Goal: Information Seeking & Learning: Check status

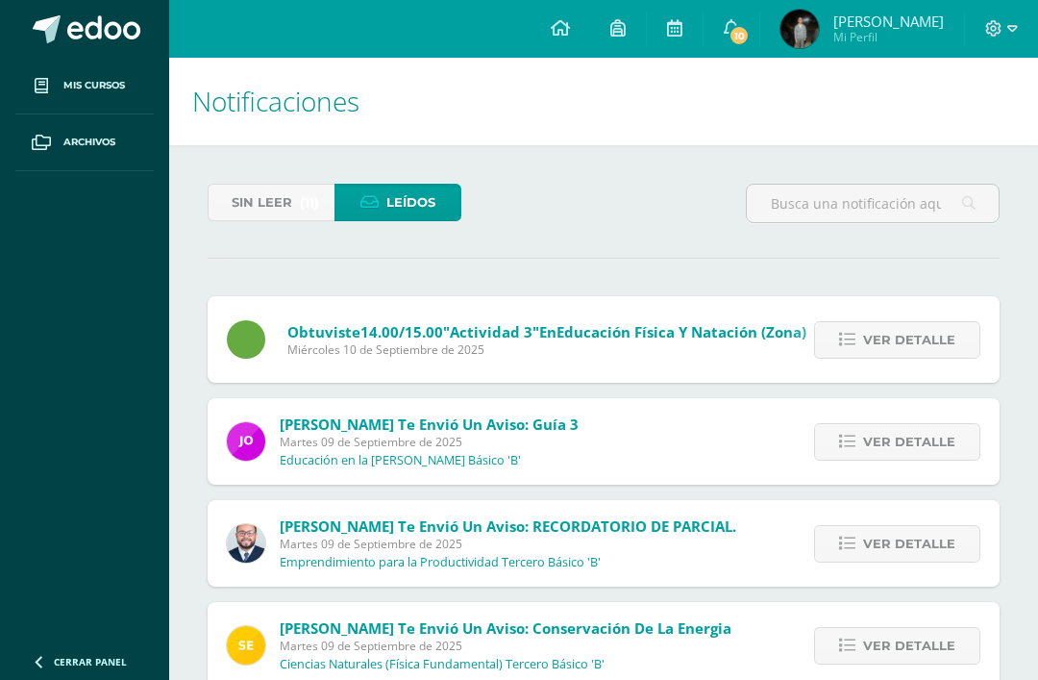
click at [270, 219] on span "Sin leer" at bounding box center [262, 203] width 61 height 36
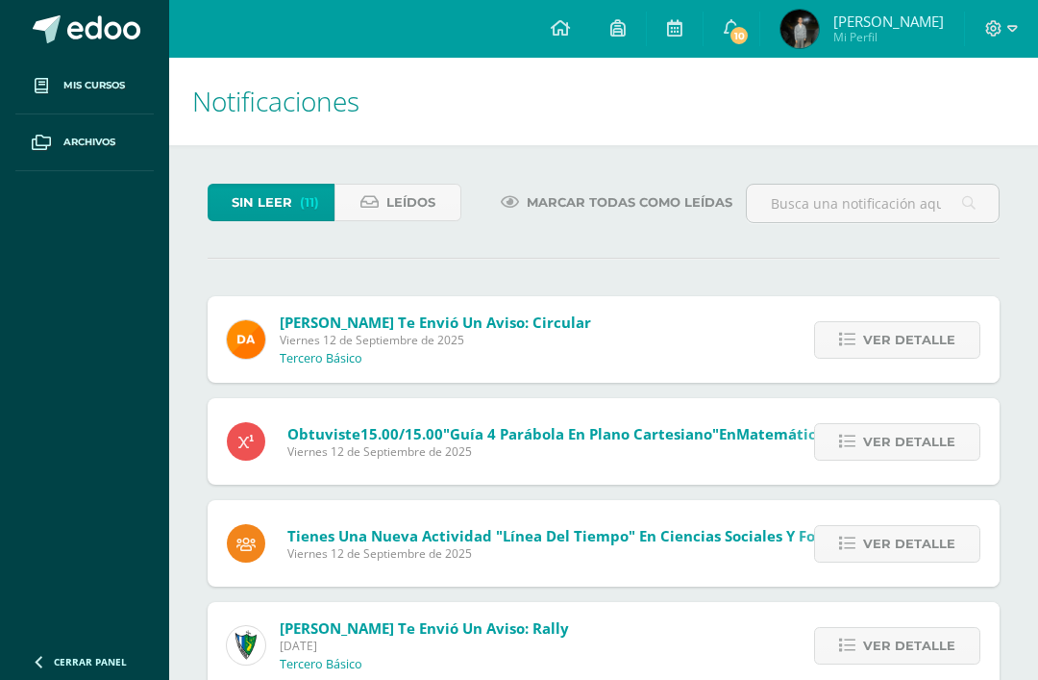
click at [916, 317] on div "Ver detalle" at bounding box center [892, 339] width 214 height 86
click at [902, 350] on span "Ver detalle" at bounding box center [909, 340] width 92 height 36
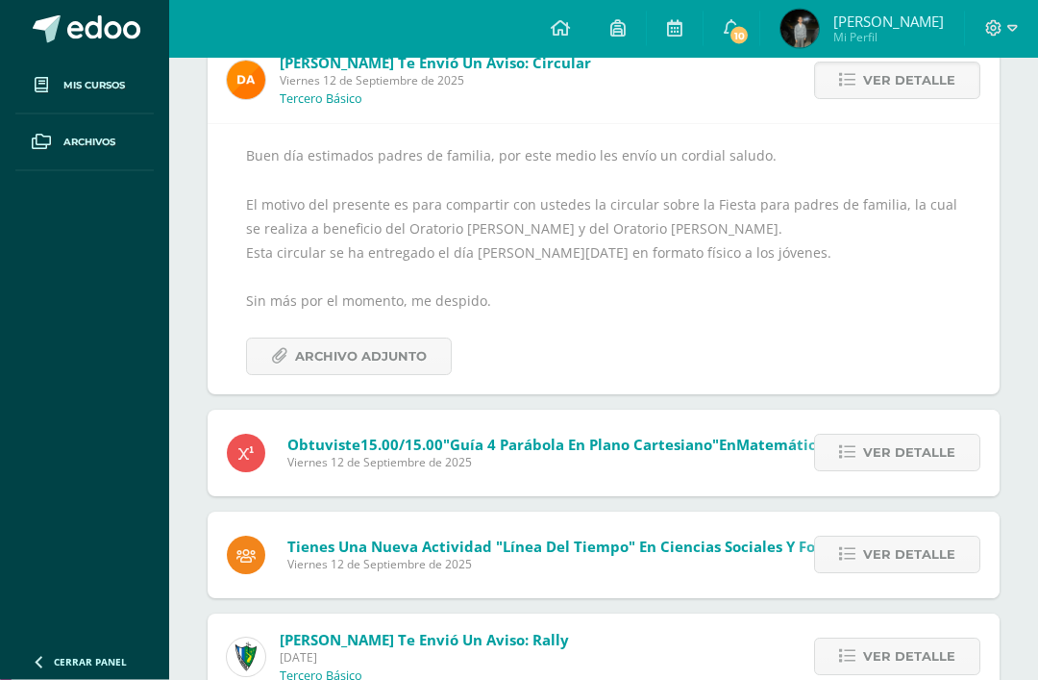
scroll to position [259, 0]
click at [285, 367] on link "Archivo Adjunto" at bounding box center [349, 355] width 206 height 37
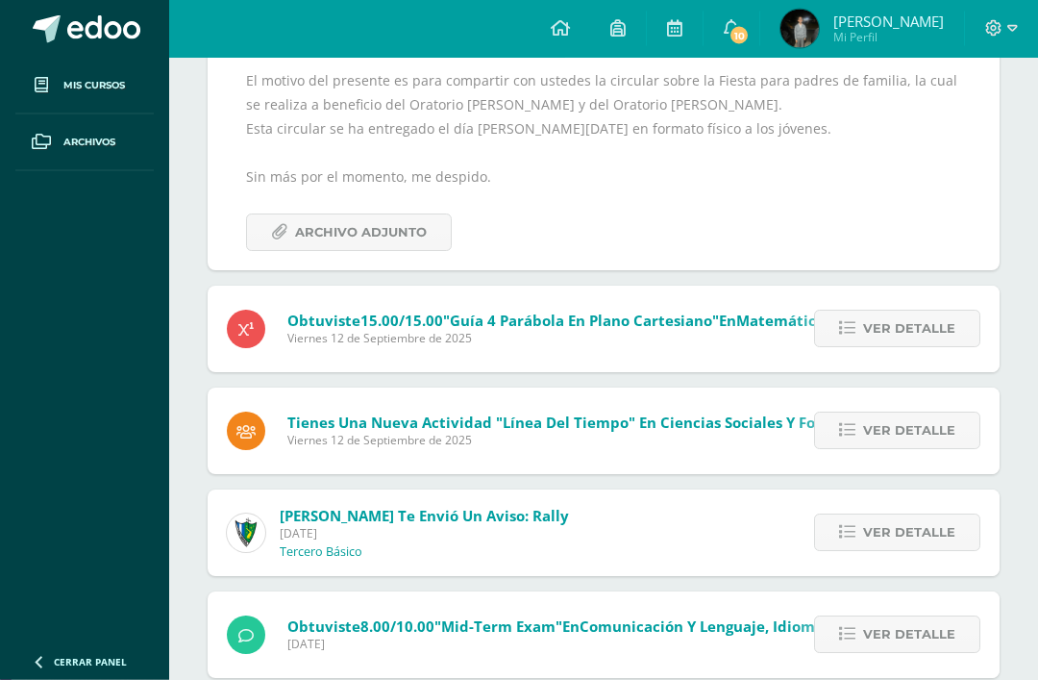
scroll to position [385, 0]
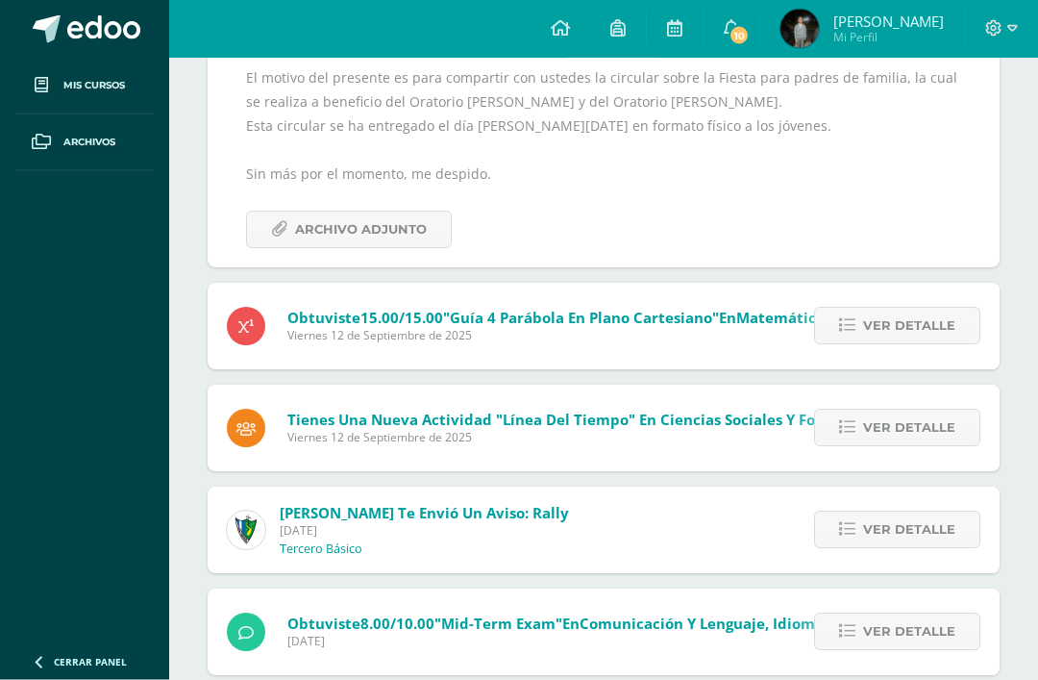
click at [930, 429] on span "Ver detalle" at bounding box center [909, 428] width 92 height 36
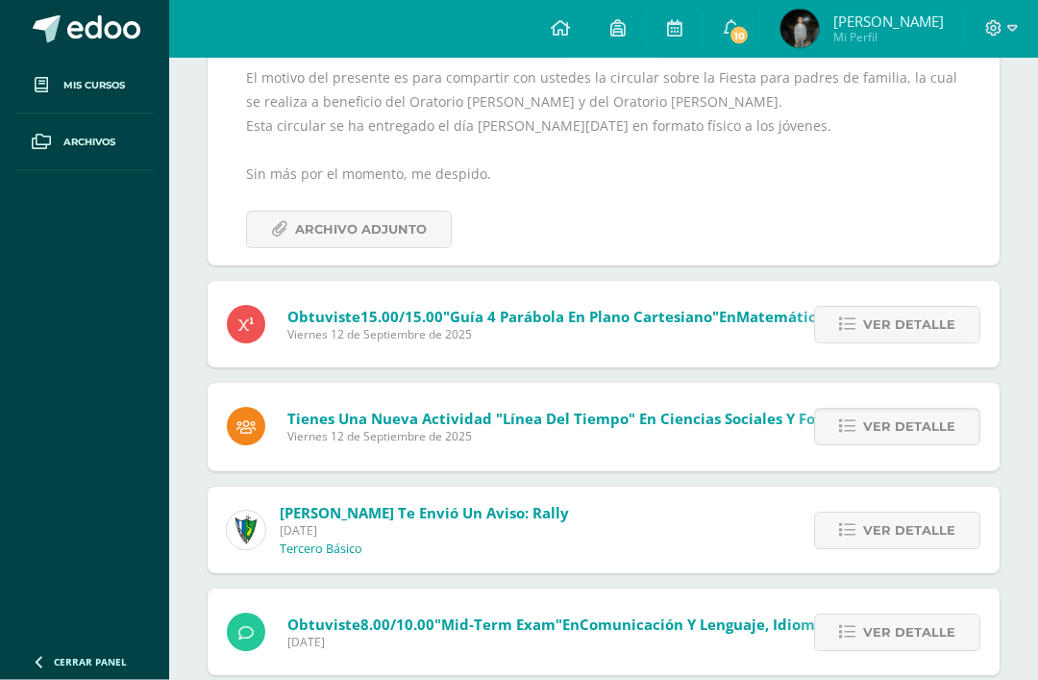
scroll to position [386, 0]
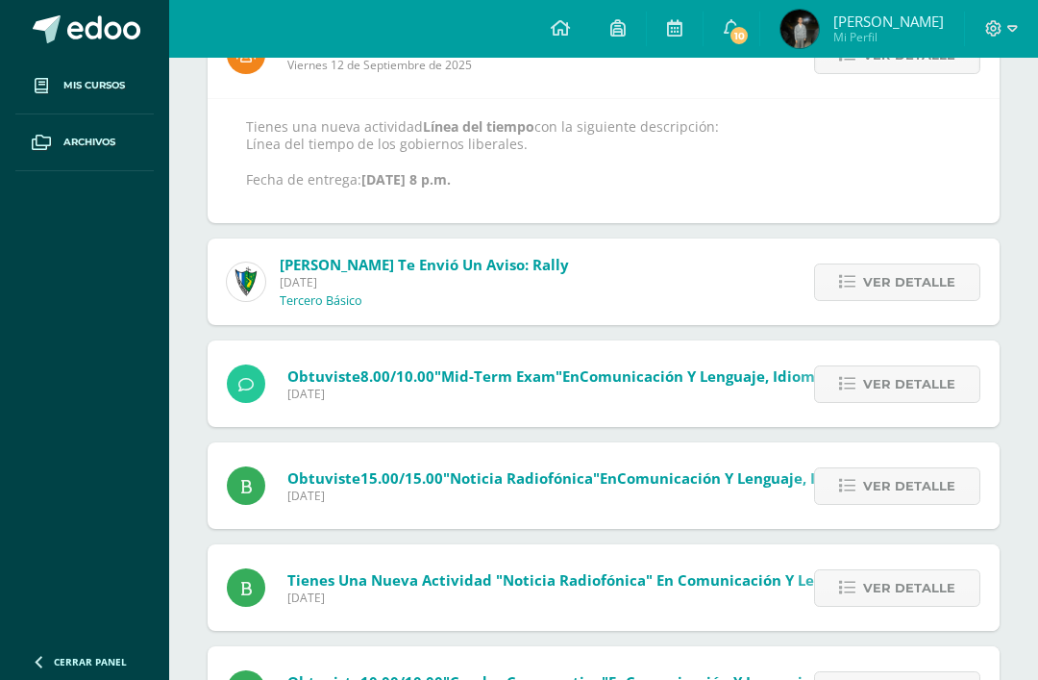
click at [903, 284] on span "Ver detalle" at bounding box center [909, 282] width 92 height 36
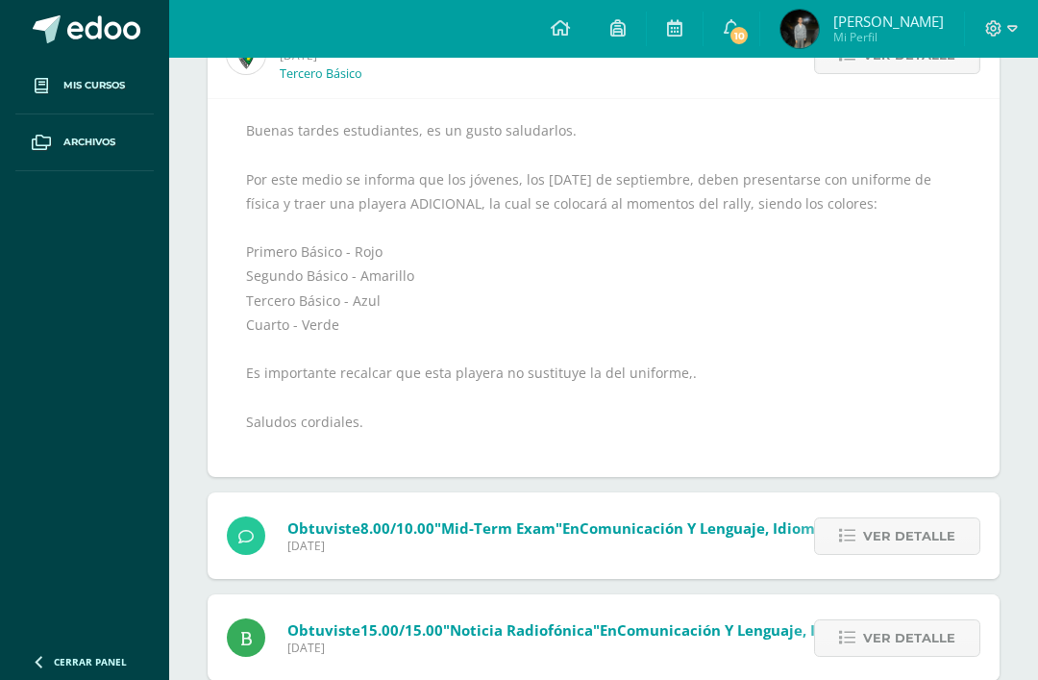
click at [881, 536] on span "Ver detalle" at bounding box center [909, 536] width 92 height 36
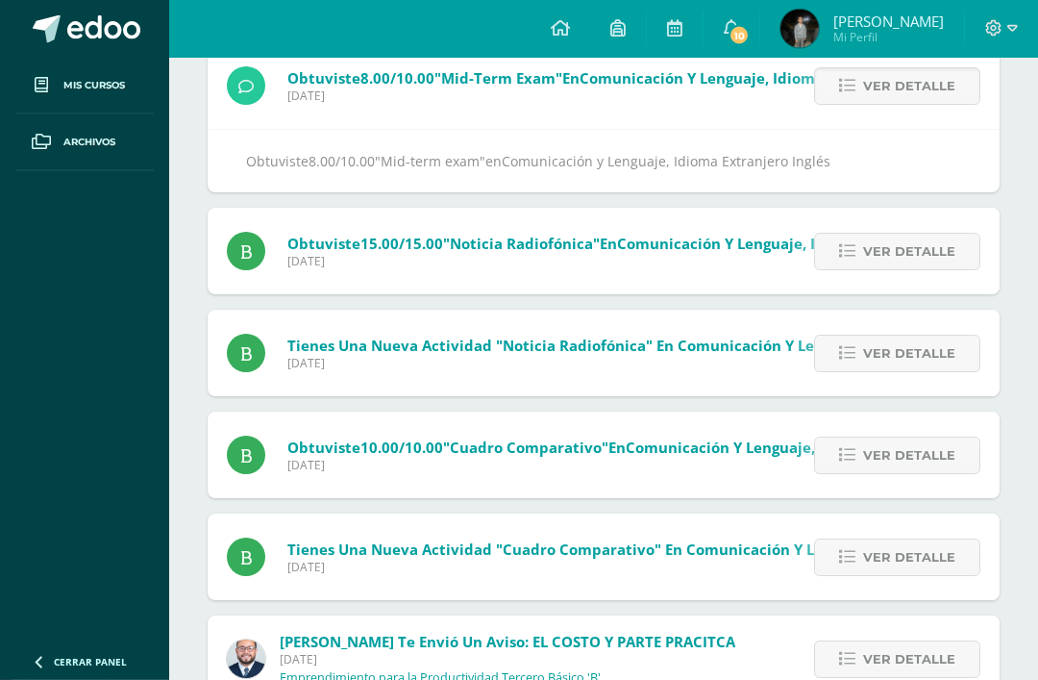
scroll to position [325, 0]
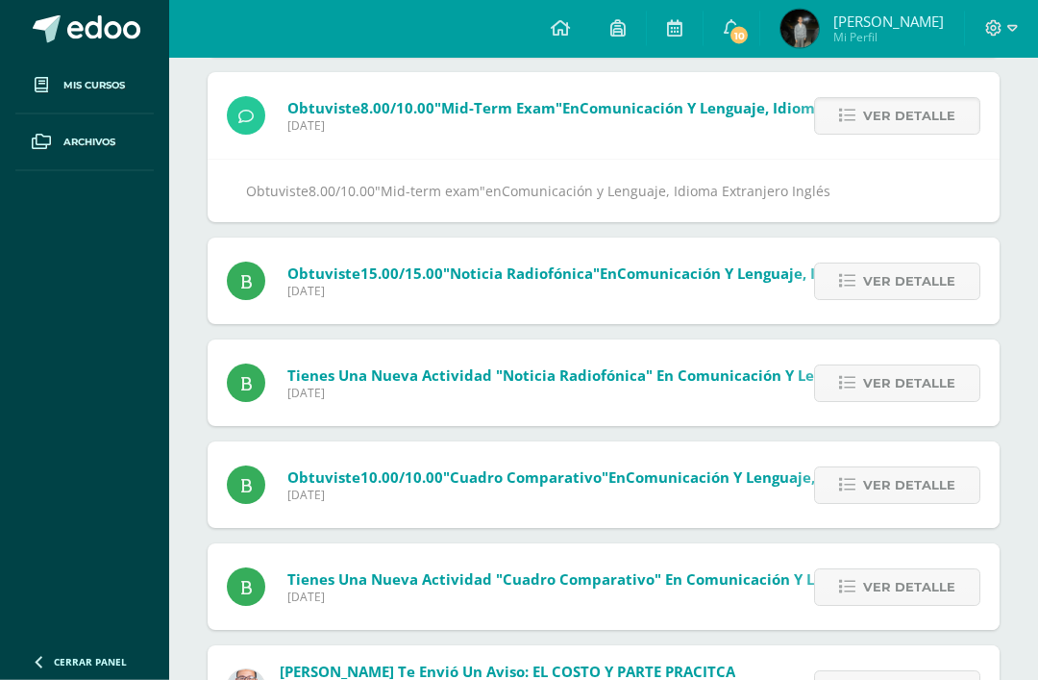
click at [934, 330] on div "Obtuviste 15.00/15.00 "Guía 4 parábola en plano cartesiano" en Matemáticas (Zon…" at bounding box center [604, 384] width 792 height 826
click at [930, 279] on span "Ver detalle" at bounding box center [909, 282] width 92 height 36
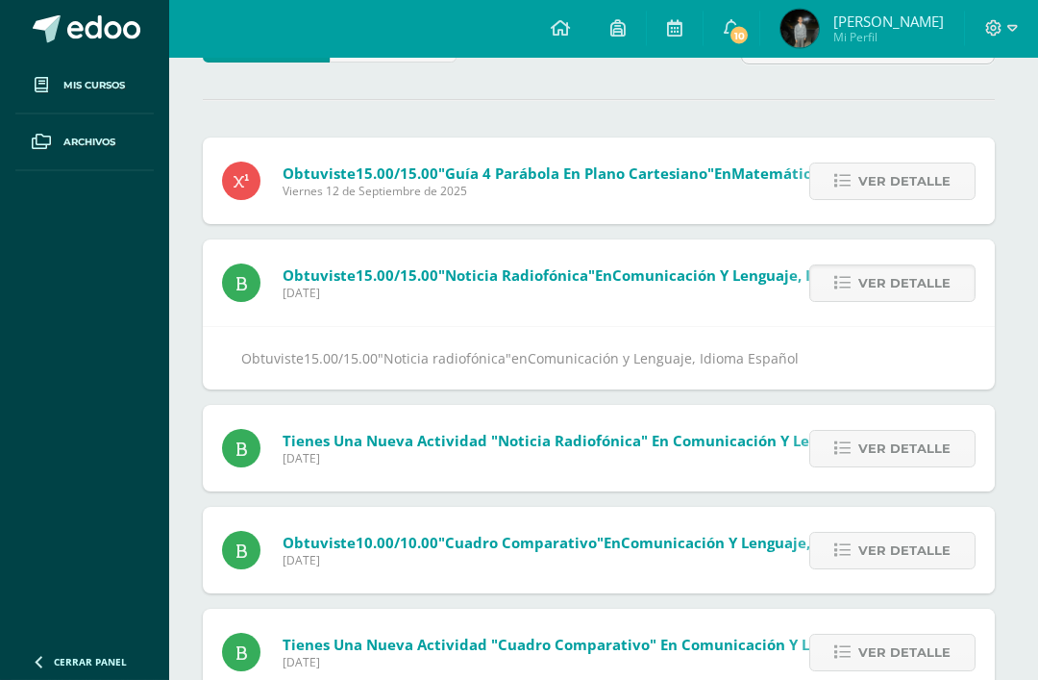
scroll to position [162, 5]
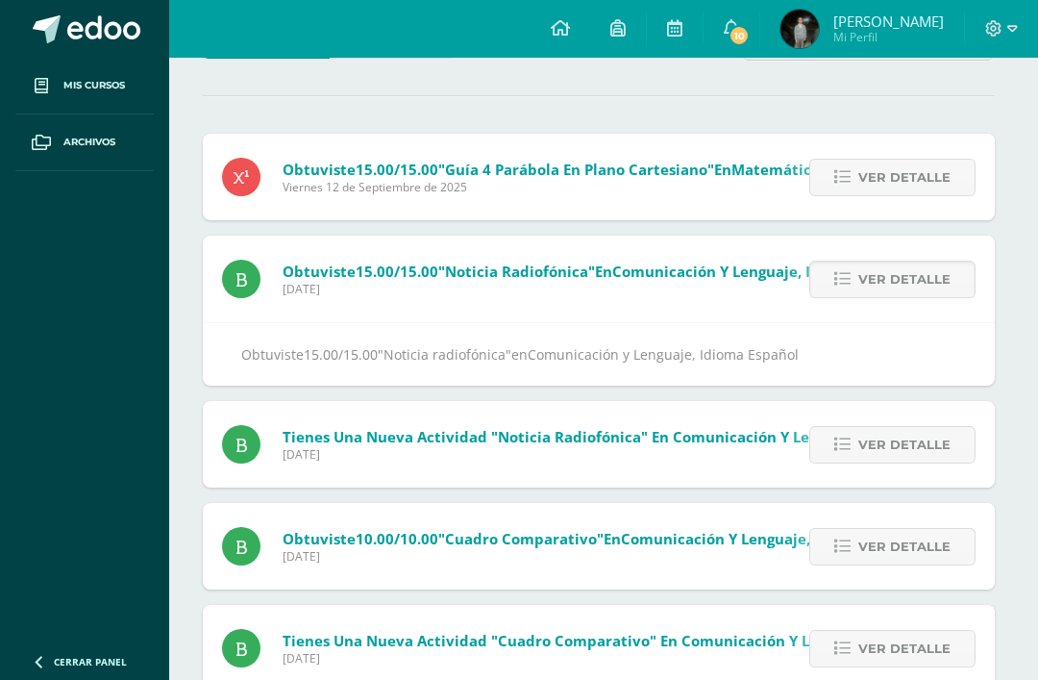
click at [951, 189] on link "Ver detalle" at bounding box center [892, 177] width 166 height 37
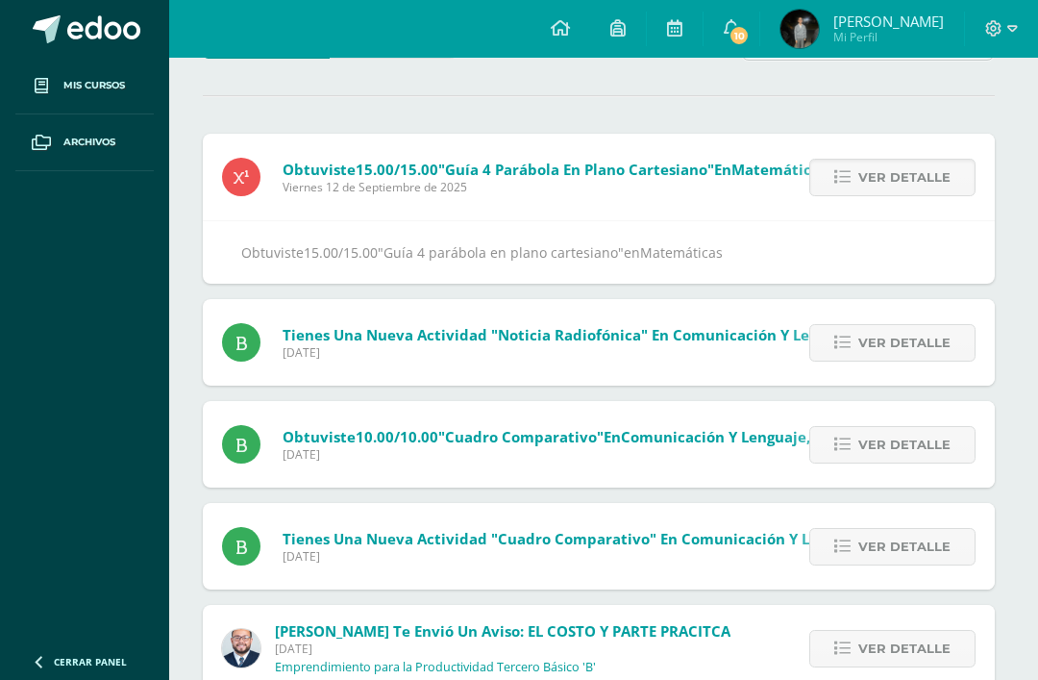
scroll to position [162, 0]
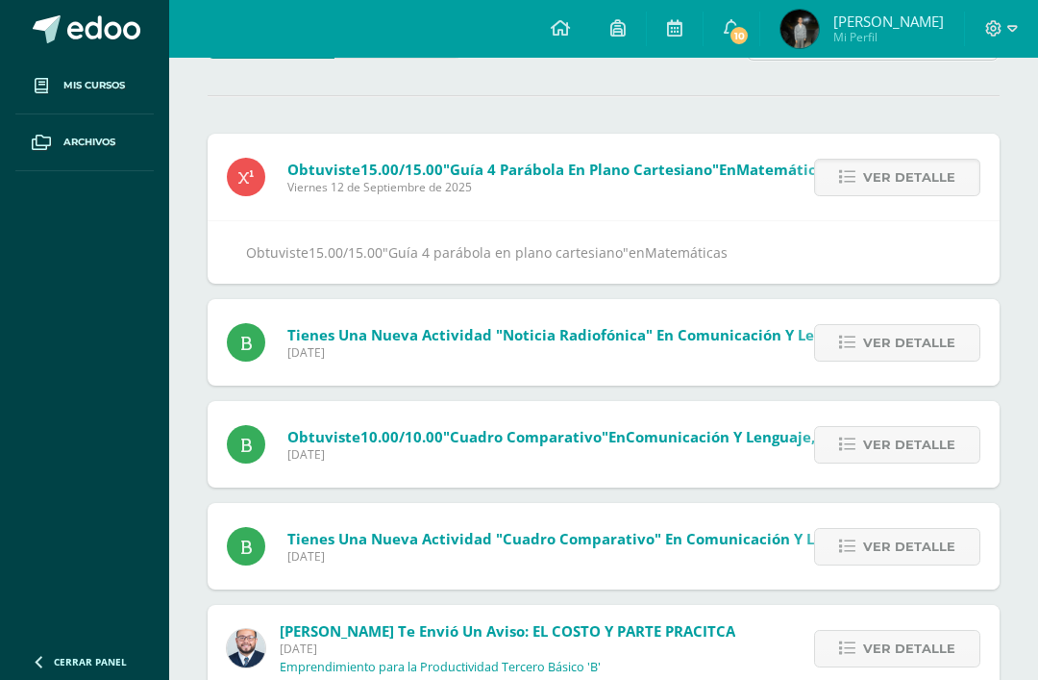
click at [910, 353] on span "Ver detalle" at bounding box center [909, 343] width 92 height 36
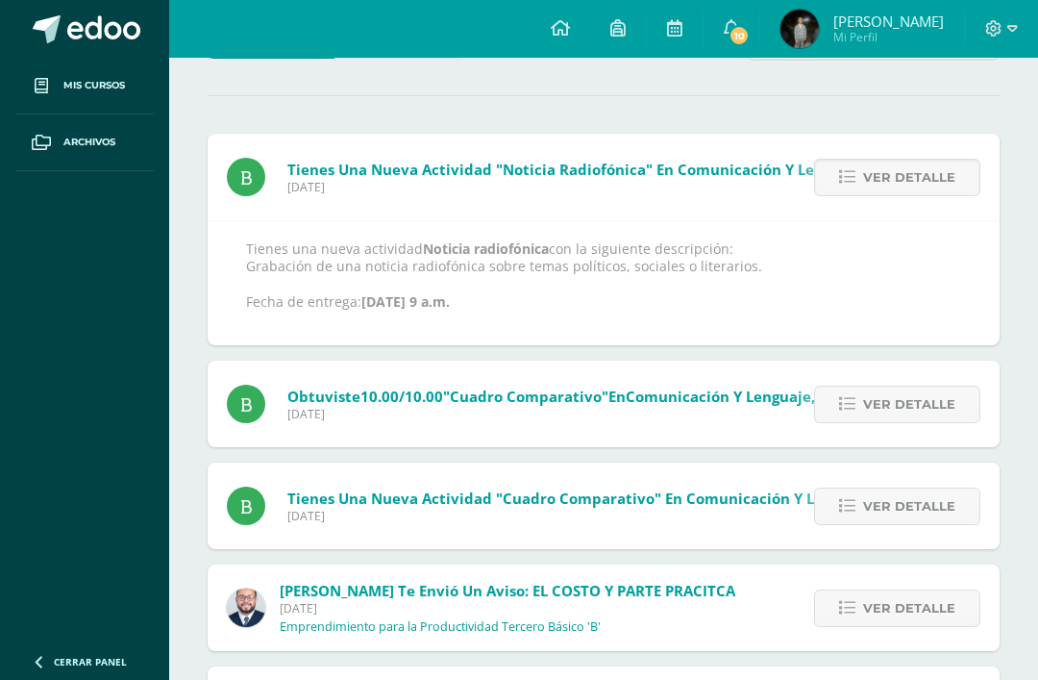
click at [890, 380] on div "Ver detalle" at bounding box center [892, 403] width 214 height 86
click at [887, 404] on span "Ver detalle" at bounding box center [909, 404] width 92 height 36
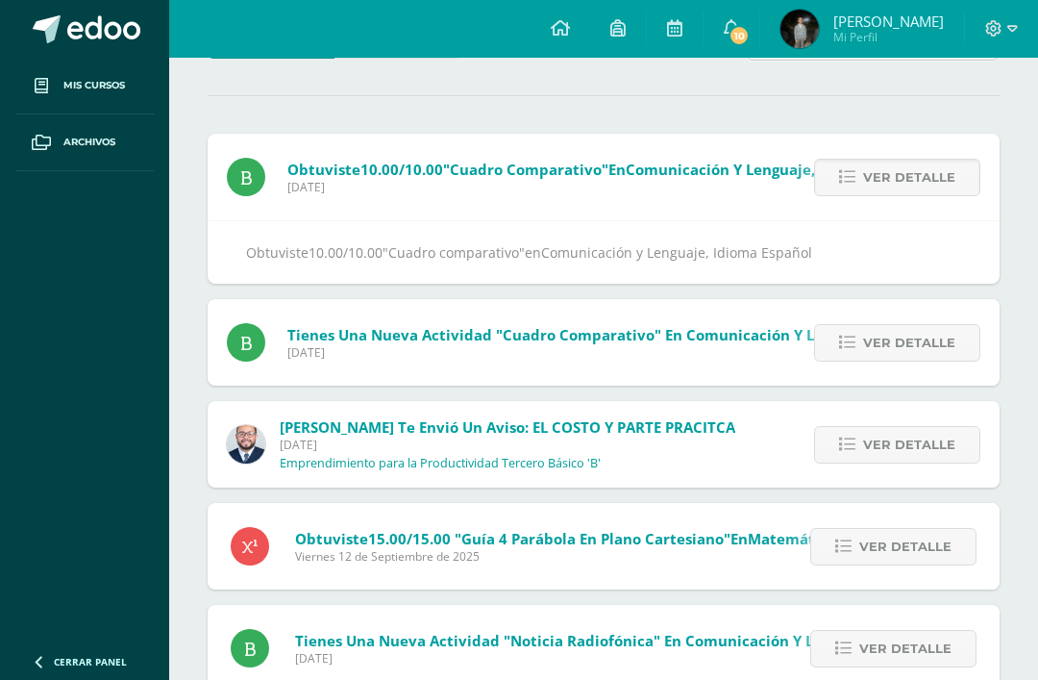
click at [901, 344] on span "Ver detalle" at bounding box center [909, 343] width 92 height 36
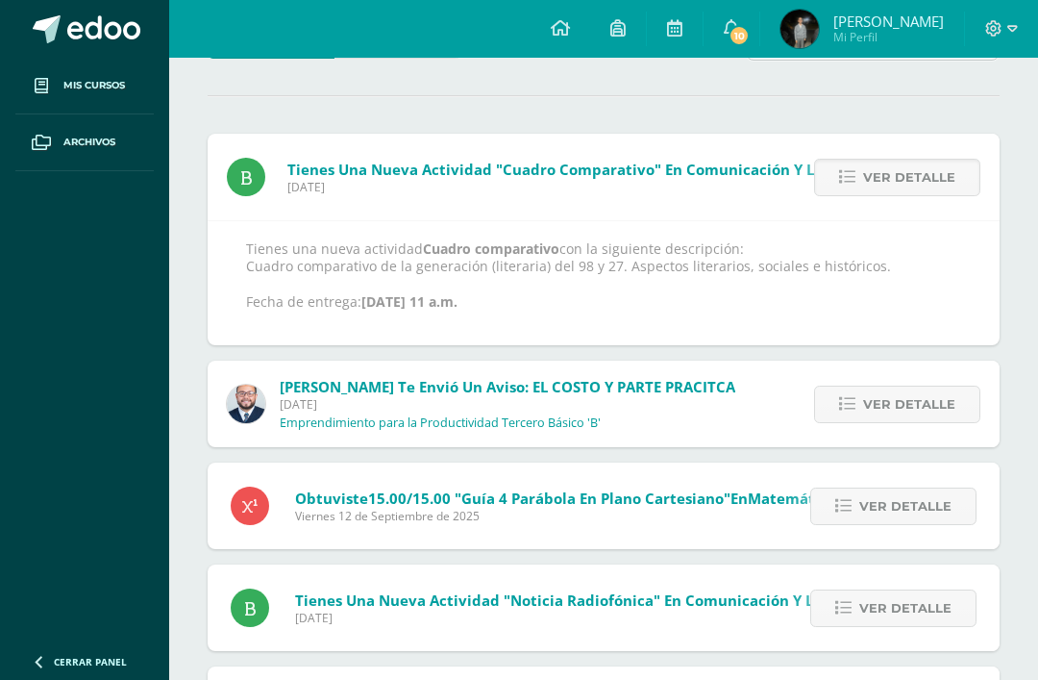
click at [888, 404] on span "Ver detalle" at bounding box center [909, 404] width 92 height 36
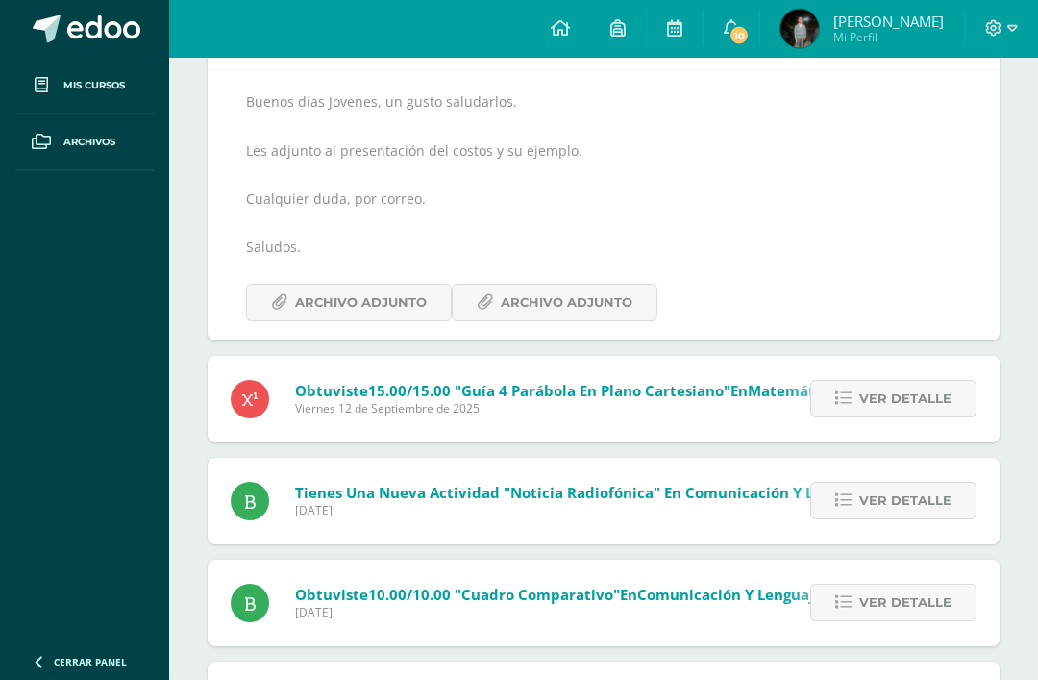
scroll to position [313, 0]
click at [912, 404] on span "Ver detalle" at bounding box center [905, 399] width 92 height 36
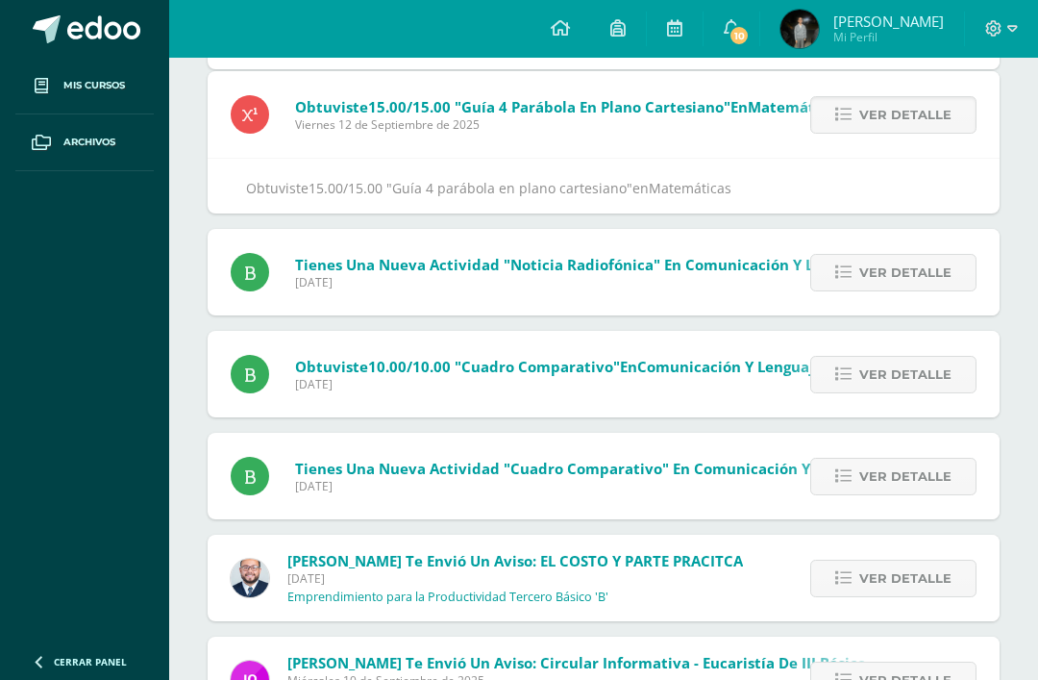
scroll to position [254, 0]
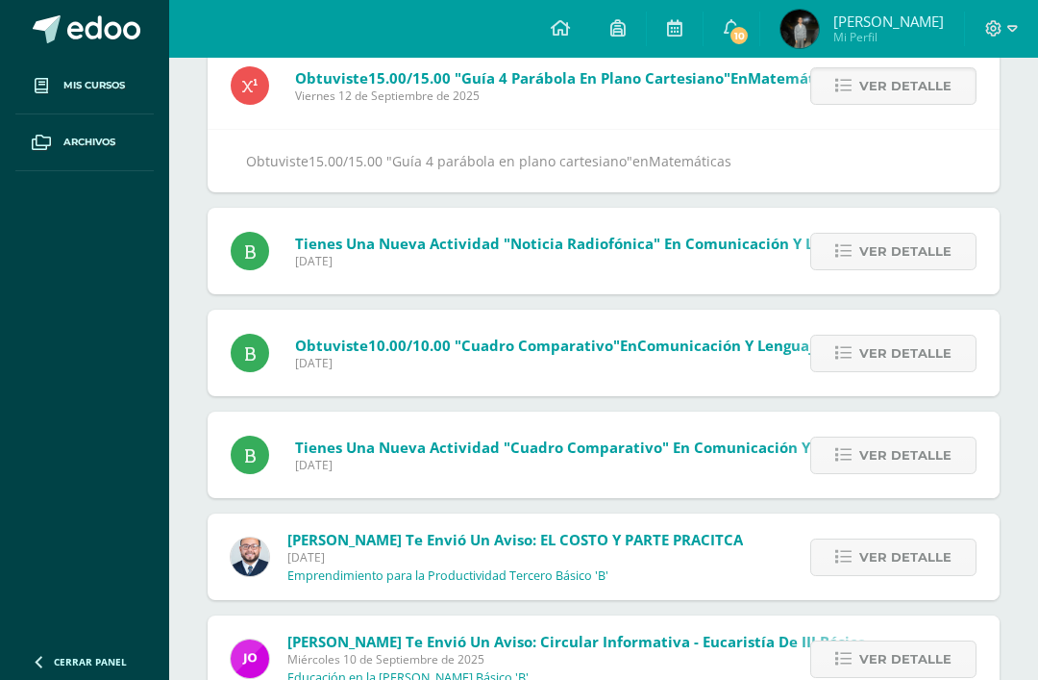
click at [951, 269] on span "Ver detalle" at bounding box center [905, 252] width 92 height 36
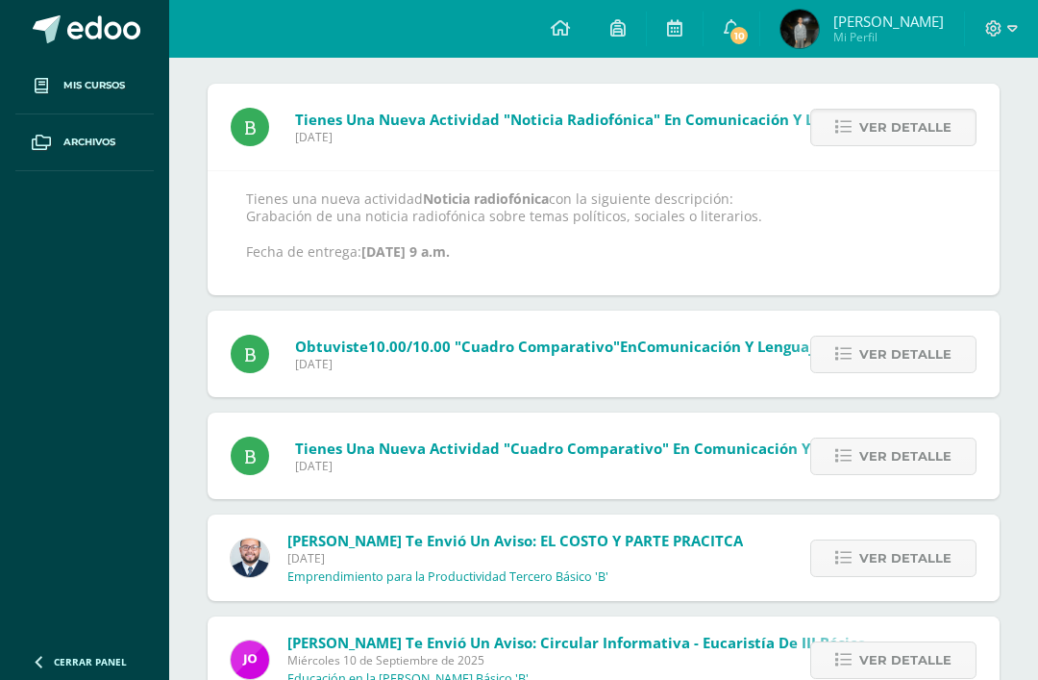
click at [904, 349] on span "Ver detalle" at bounding box center [905, 354] width 92 height 36
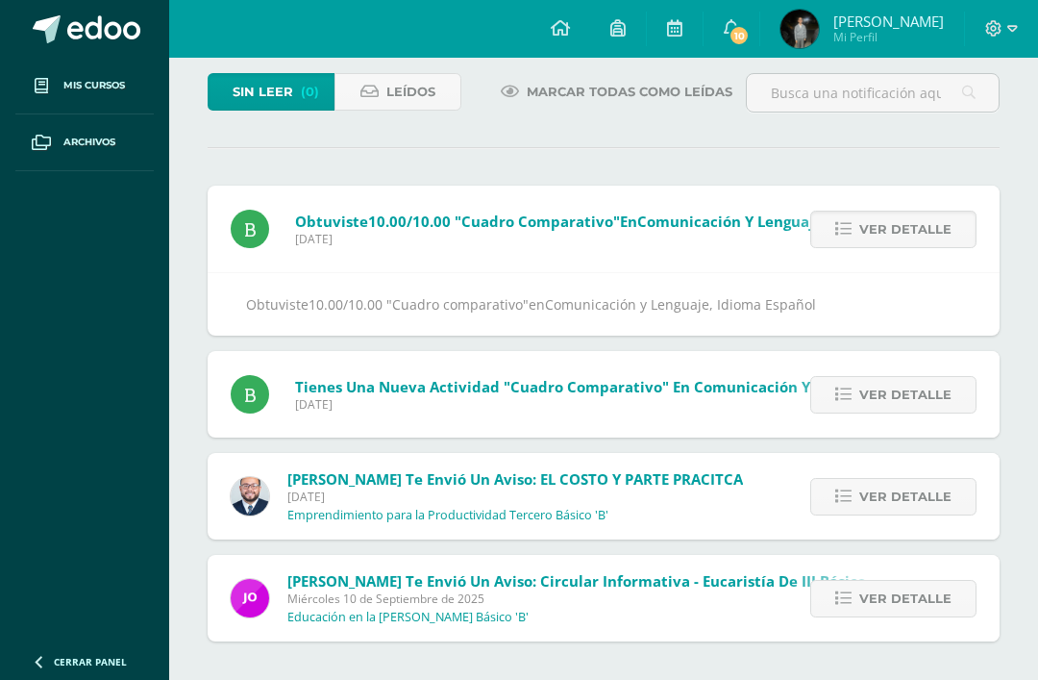
scroll to position [50, 0]
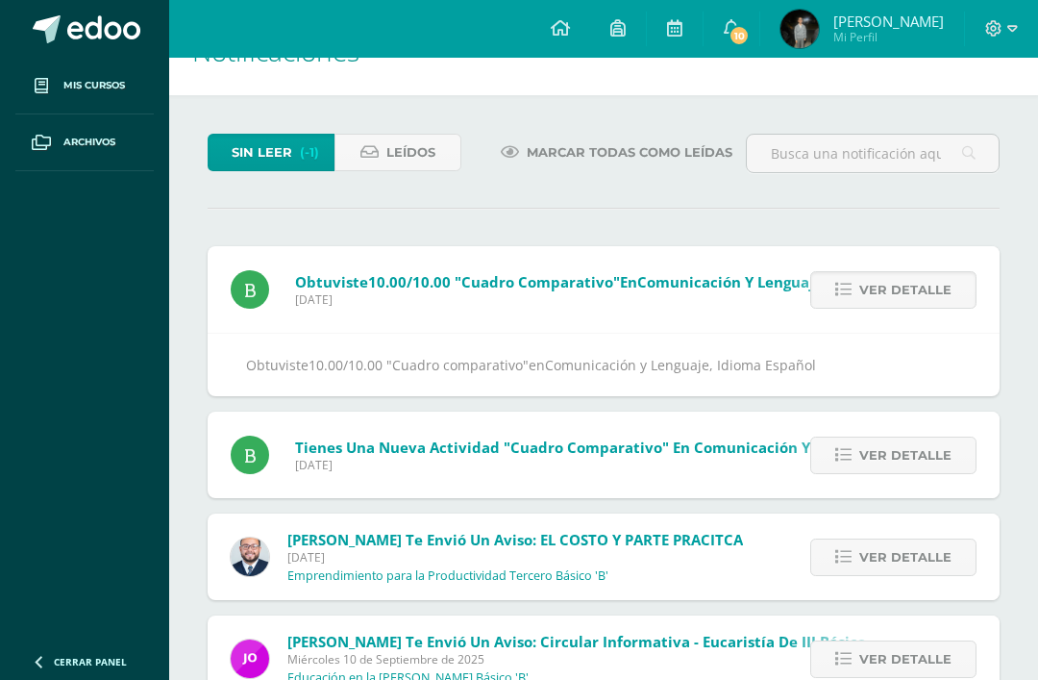
click at [886, 460] on span "Ver detalle" at bounding box center [905, 455] width 92 height 36
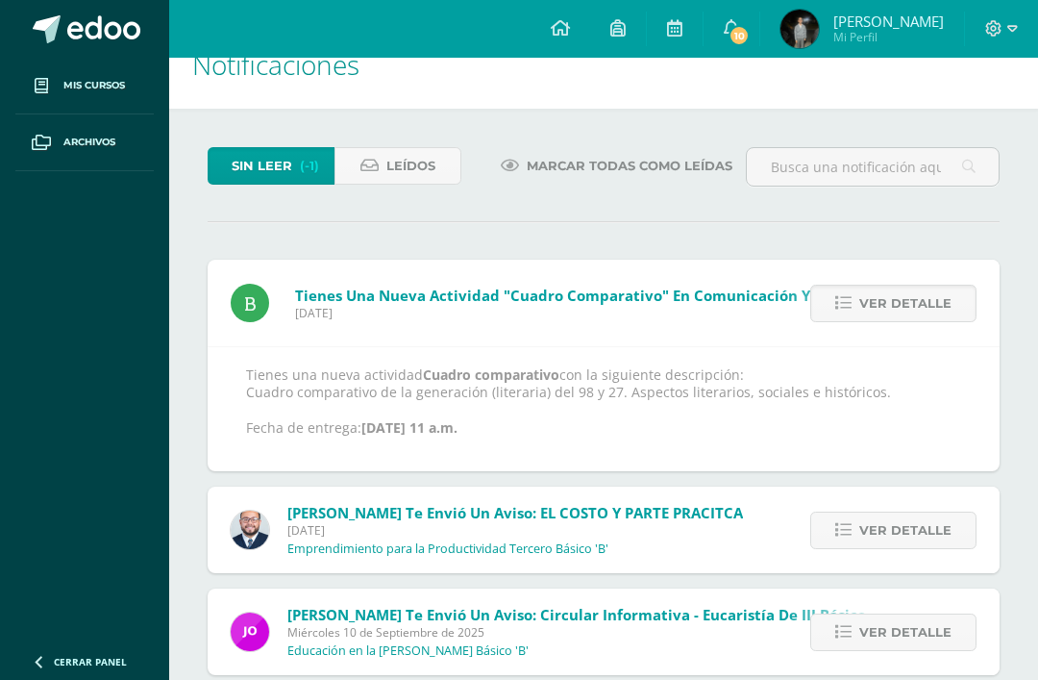
scroll to position [9, 0]
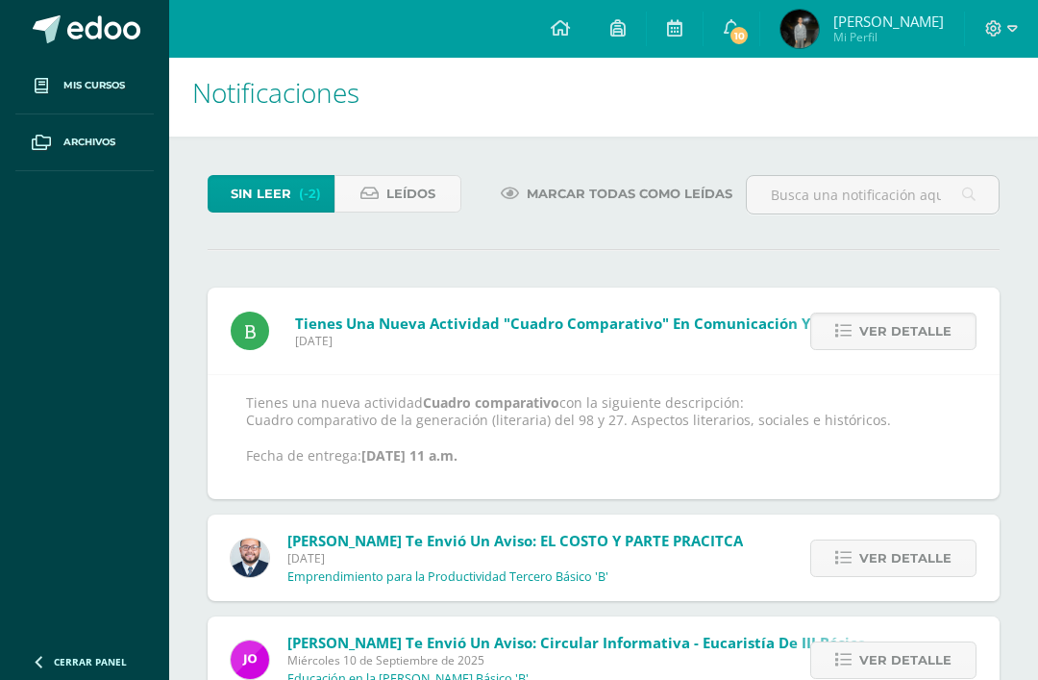
click at [879, 557] on span "Ver detalle" at bounding box center [905, 558] width 92 height 36
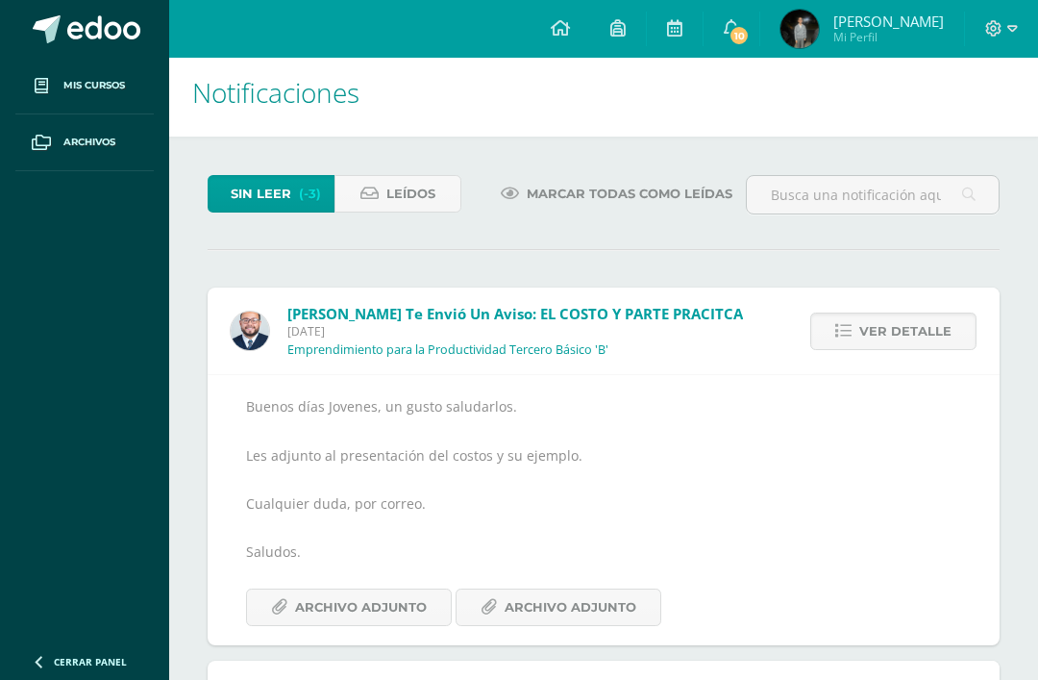
scroll to position [52, 0]
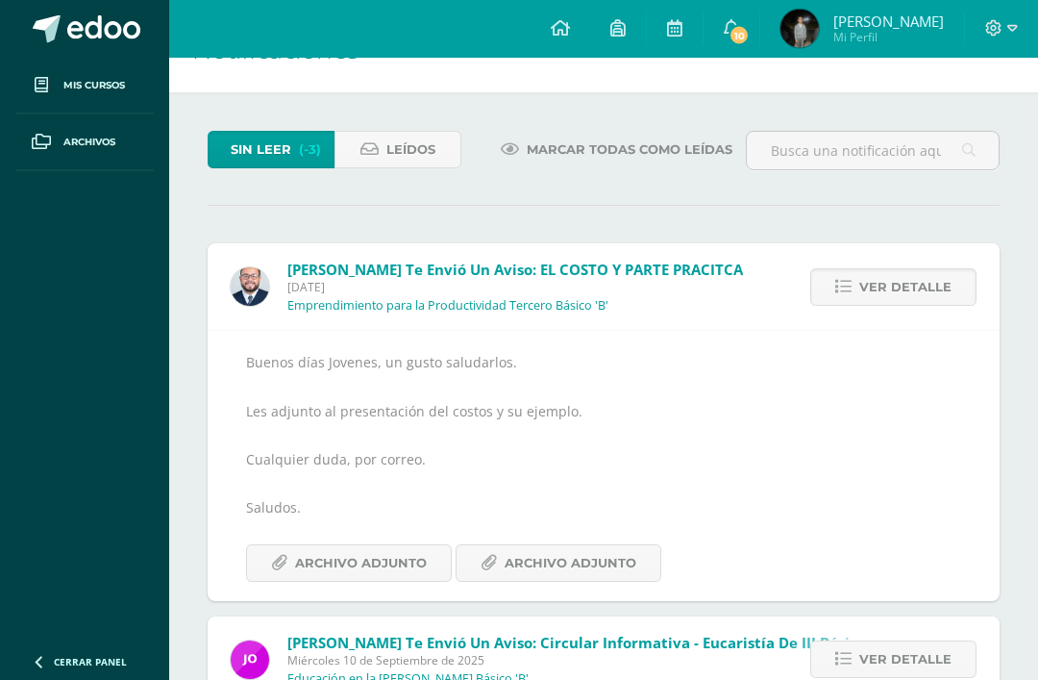
click at [877, 660] on span "Ver detalle" at bounding box center [905, 660] width 92 height 36
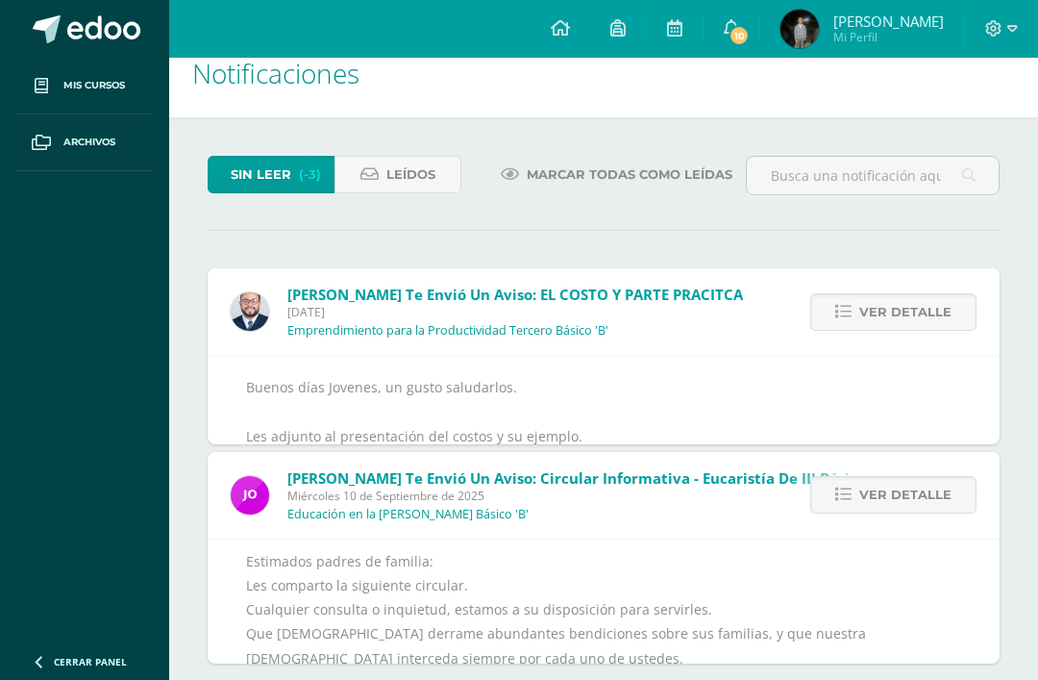
scroll to position [0, 0]
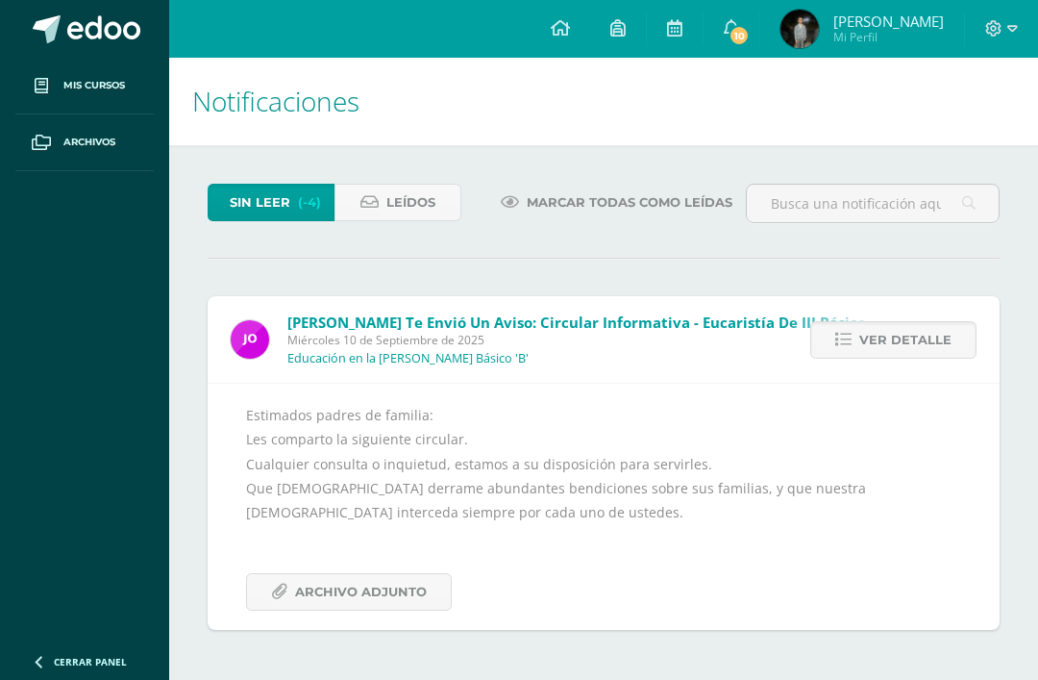
click at [306, 588] on span "Archivo Adjunto" at bounding box center [361, 592] width 132 height 36
